Goal: Task Accomplishment & Management: Use online tool/utility

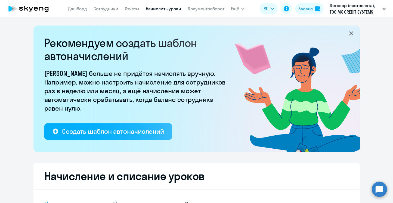
select select "10"
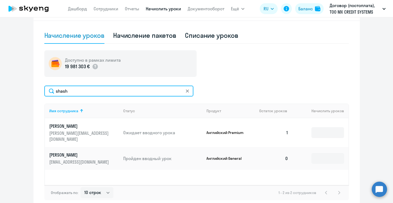
click at [73, 92] on input "shash" at bounding box center [118, 91] width 149 height 11
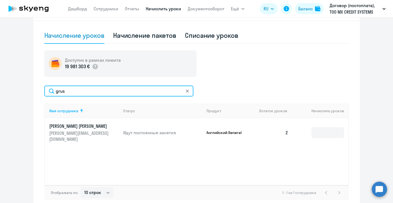
type input "grus"
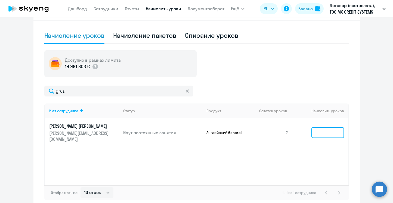
click at [317, 129] on input at bounding box center [327, 132] width 33 height 11
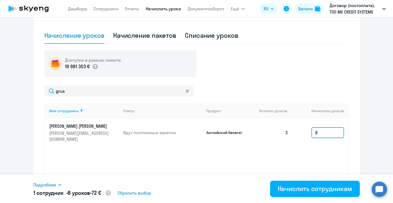
scroll to position [196, 0]
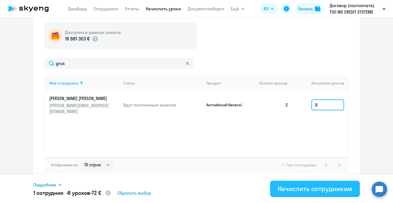
type input "8"
click at [302, 185] on div "Начислить сотрудникам" at bounding box center [314, 188] width 74 height 9
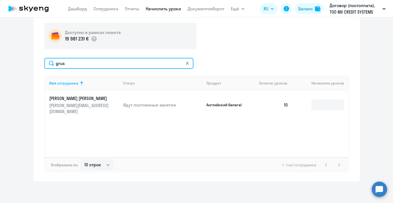
click at [64, 61] on input "grus" at bounding box center [118, 63] width 149 height 11
type input "oksa"
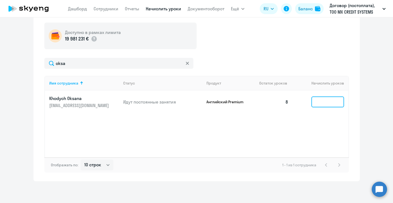
click at [313, 100] on input at bounding box center [327, 101] width 33 height 11
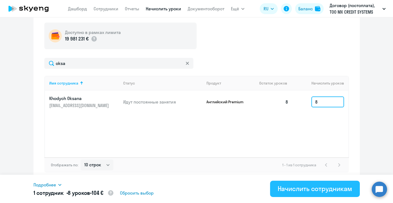
type input "8"
click at [316, 193] on button "Начислить сотрудникам" at bounding box center [315, 189] width 90 height 16
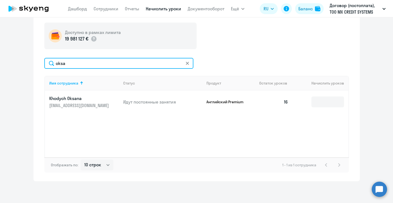
click at [61, 62] on input "oksa" at bounding box center [118, 63] width 149 height 11
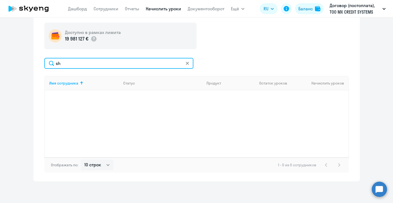
type input "s"
type input "ш"
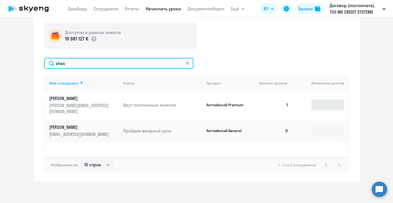
type input "shas"
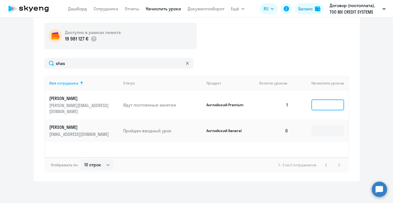
click at [320, 102] on input at bounding box center [327, 104] width 33 height 11
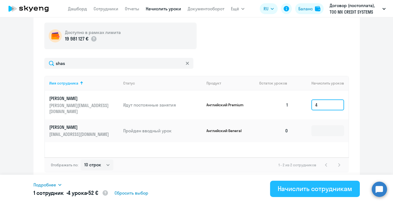
type input "4"
click at [321, 188] on div "Начислить сотрудникам" at bounding box center [314, 188] width 74 height 9
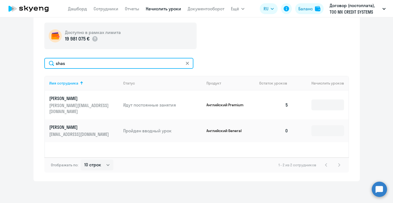
click at [92, 64] on input "shas" at bounding box center [118, 63] width 149 height 11
click at [93, 62] on input "shas" at bounding box center [118, 63] width 149 height 11
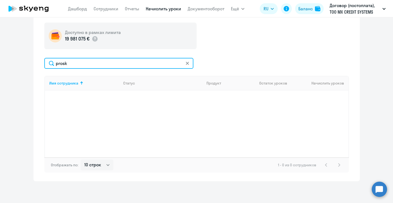
type input "prosk"
